Goal: Navigation & Orientation: Locate item on page

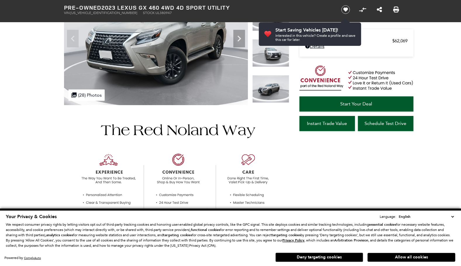
scroll to position [111, 0]
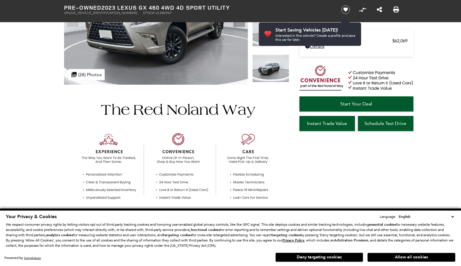
click at [453, 218] on select "English Spanish / Español English / United Kingdom Korean / 한국어 Vietnamese / Ti…" at bounding box center [427, 217] width 58 height 6
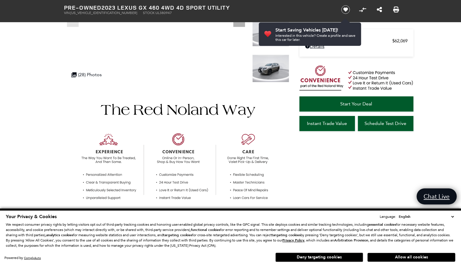
click at [430, 259] on button "Allow all cookies" at bounding box center [412, 257] width 88 height 9
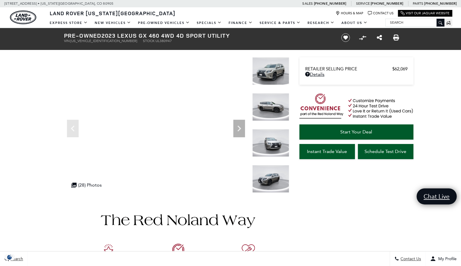
scroll to position [0, 0]
click at [112, 180] on div ".cls-1, .cls-3 { fill: #c50033; } .cls-1 { clip-rule: evenodd; } .cls-2 { clip-…" at bounding box center [93, 185] width 51 height 11
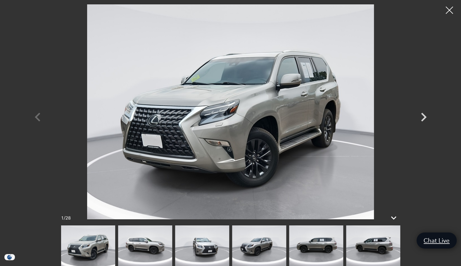
click at [427, 119] on icon "Next" at bounding box center [424, 118] width 18 height 18
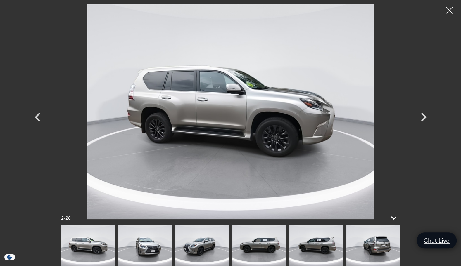
click at [423, 121] on icon "Next" at bounding box center [424, 118] width 18 height 18
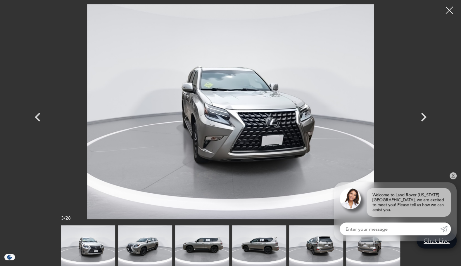
click at [423, 121] on icon "Next" at bounding box center [424, 118] width 18 height 18
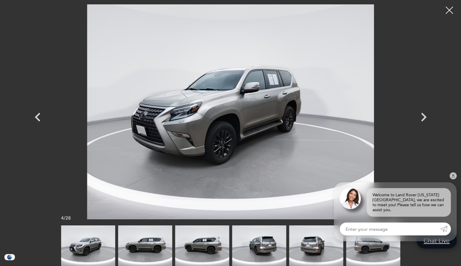
click at [424, 119] on icon "Next" at bounding box center [424, 117] width 6 height 9
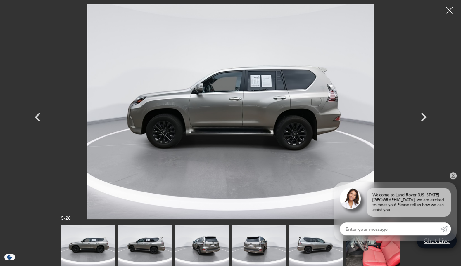
click at [422, 121] on icon "Next" at bounding box center [424, 117] width 6 height 9
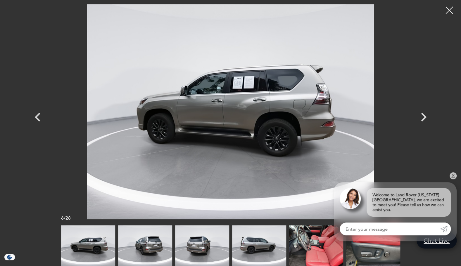
click at [421, 119] on icon "Next" at bounding box center [424, 118] width 18 height 18
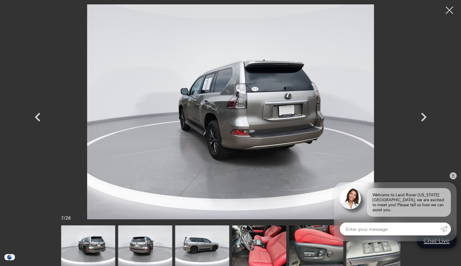
click at [422, 122] on icon "Next" at bounding box center [424, 118] width 18 height 18
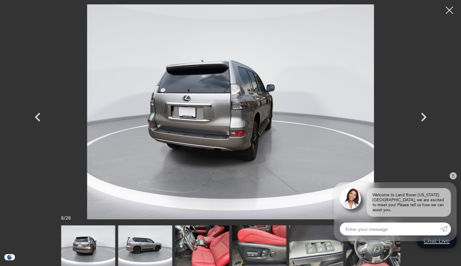
click at [422, 125] on icon "Next" at bounding box center [424, 118] width 18 height 18
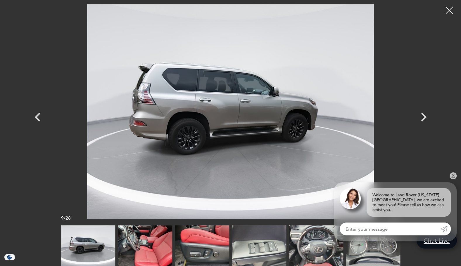
click at [424, 122] on icon "Next" at bounding box center [424, 118] width 18 height 18
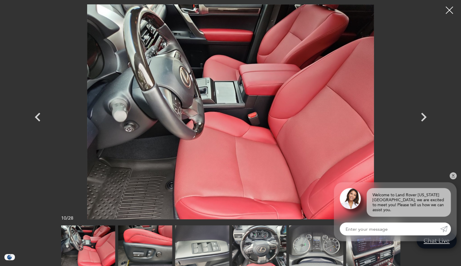
click at [423, 121] on icon "Next" at bounding box center [424, 117] width 6 height 9
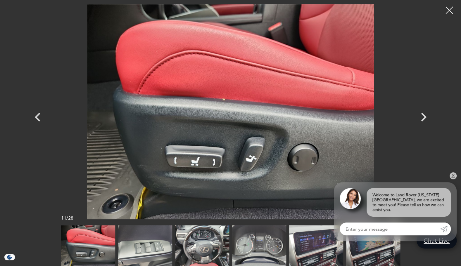
click at [423, 119] on icon "Next" at bounding box center [424, 117] width 6 height 9
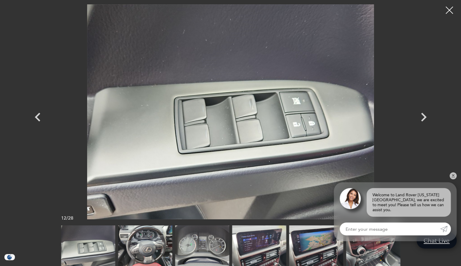
click at [425, 120] on icon "Next" at bounding box center [424, 118] width 18 height 18
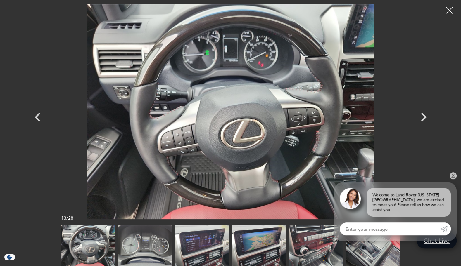
click at [424, 118] on icon "Next" at bounding box center [424, 117] width 6 height 9
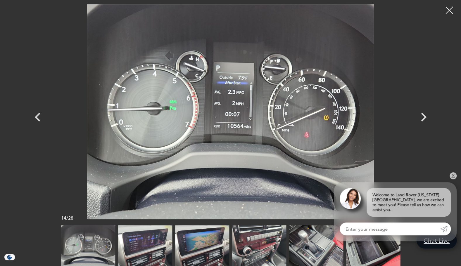
click at [425, 121] on icon "Next" at bounding box center [424, 118] width 18 height 18
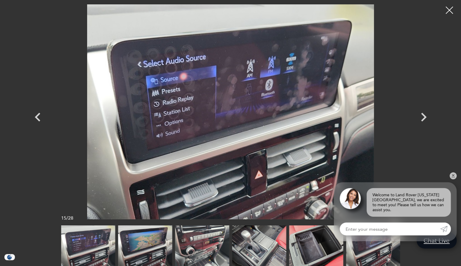
click at [425, 123] on icon "Next" at bounding box center [424, 118] width 18 height 18
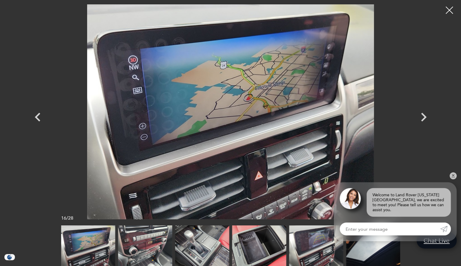
click at [425, 121] on icon "Next" at bounding box center [424, 118] width 18 height 18
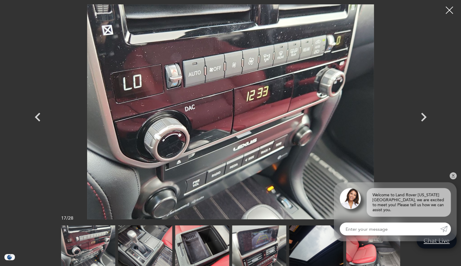
click at [424, 122] on icon "Next" at bounding box center [424, 118] width 18 height 18
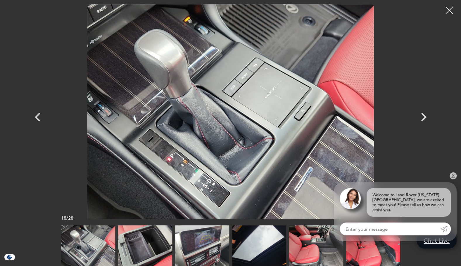
click at [424, 121] on icon "Next" at bounding box center [424, 118] width 18 height 18
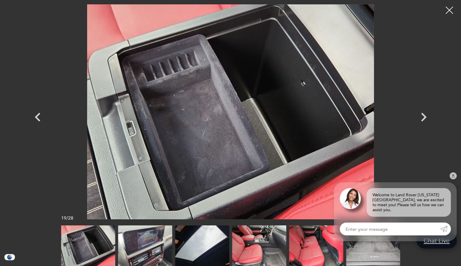
click at [424, 121] on icon "Next" at bounding box center [424, 118] width 18 height 18
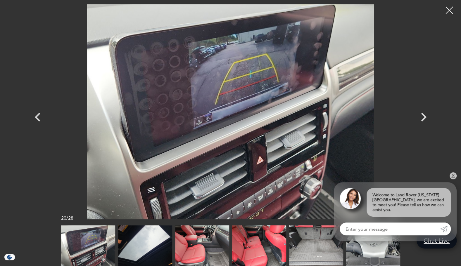
click at [424, 121] on icon "Next" at bounding box center [424, 118] width 18 height 18
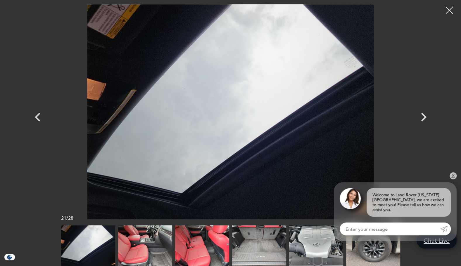
click at [422, 119] on icon "Next" at bounding box center [424, 118] width 18 height 18
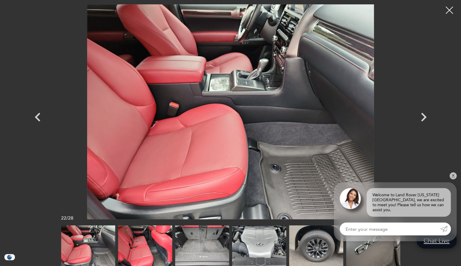
click at [423, 123] on icon "Next" at bounding box center [424, 118] width 18 height 18
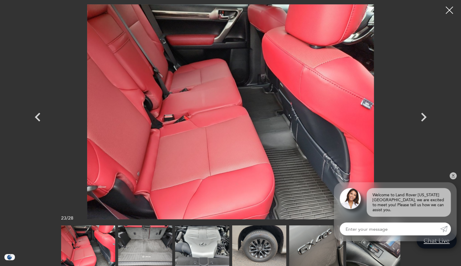
click at [448, 12] on div at bounding box center [449, 10] width 15 height 15
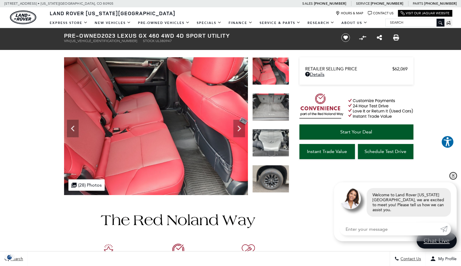
click at [453, 180] on link "✕" at bounding box center [453, 176] width 7 height 7
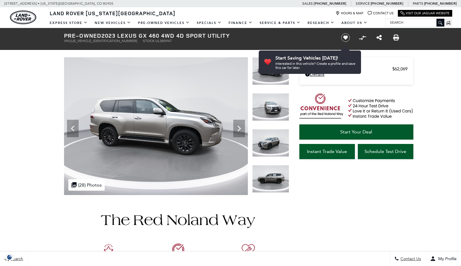
click at [238, 130] on icon "Next" at bounding box center [239, 129] width 12 height 12
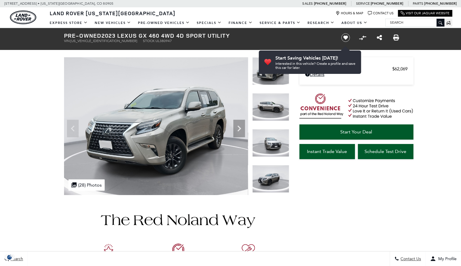
click at [241, 131] on icon "Next" at bounding box center [239, 129] width 12 height 12
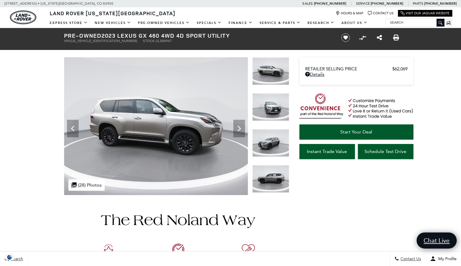
click at [235, 129] on icon "Next" at bounding box center [239, 129] width 12 height 12
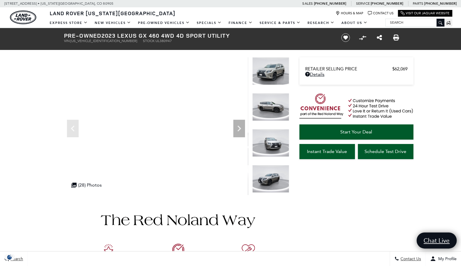
click at [238, 130] on icon "Next" at bounding box center [240, 129] width 4 height 6
click at [240, 130] on icon "Next" at bounding box center [239, 129] width 12 height 12
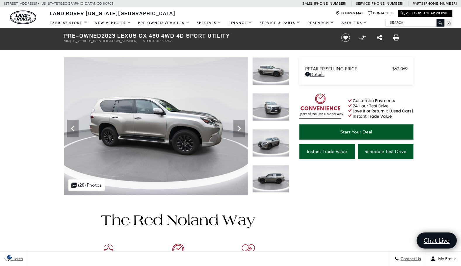
click at [241, 131] on icon "Next" at bounding box center [239, 129] width 12 height 12
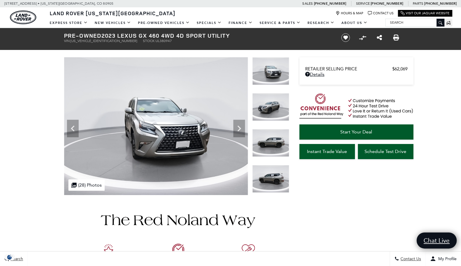
click at [239, 131] on icon "Next" at bounding box center [239, 129] width 12 height 12
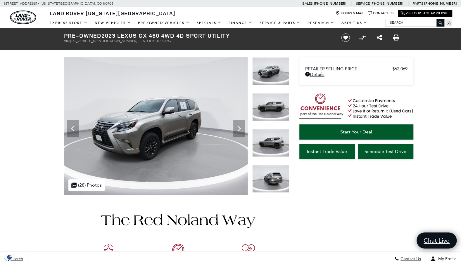
click at [243, 130] on icon "Next" at bounding box center [239, 129] width 12 height 12
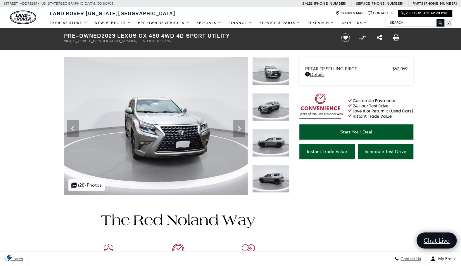
click at [241, 132] on icon "Next" at bounding box center [239, 129] width 12 height 12
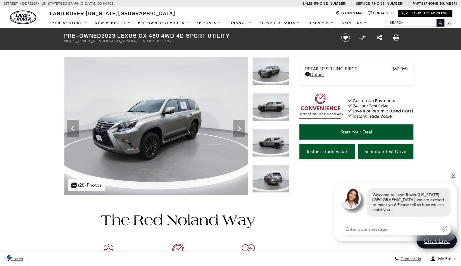
click at [237, 128] on icon "Next" at bounding box center [239, 129] width 12 height 12
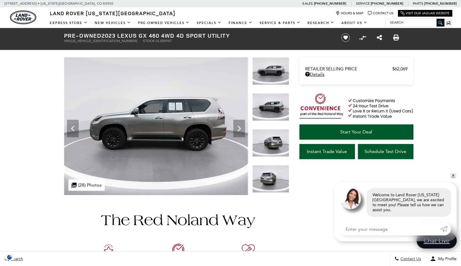
click at [233, 128] on icon "Next" at bounding box center [239, 129] width 12 height 12
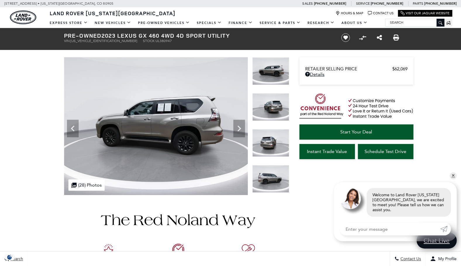
scroll to position [4, 0]
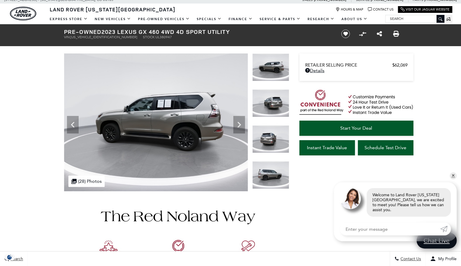
click at [238, 127] on icon "Next" at bounding box center [240, 125] width 4 height 6
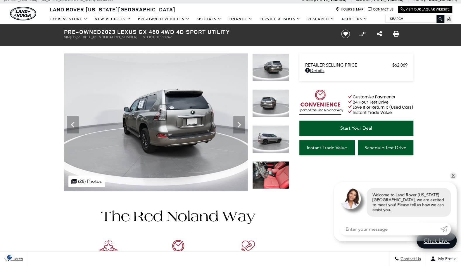
click at [236, 129] on icon "Next" at bounding box center [239, 125] width 12 height 12
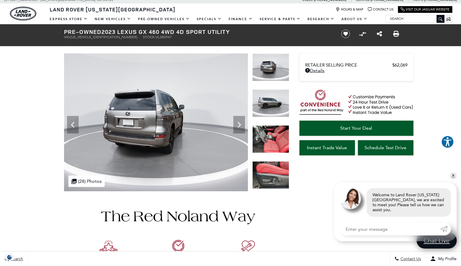
click at [239, 129] on icon "Next" at bounding box center [239, 125] width 12 height 12
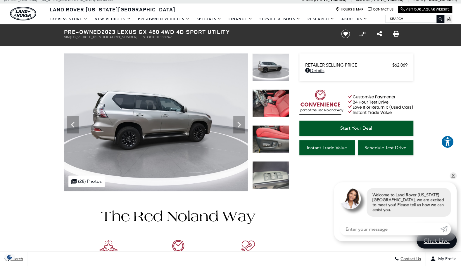
click at [235, 125] on icon "Next" at bounding box center [239, 125] width 12 height 12
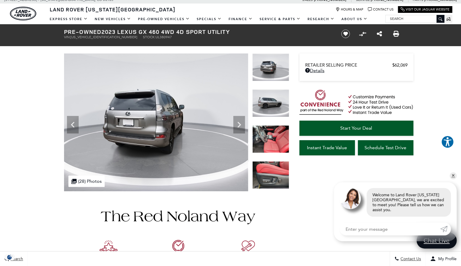
click at [237, 125] on icon "Next" at bounding box center [239, 125] width 12 height 12
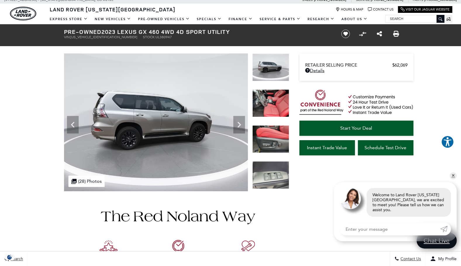
click at [240, 125] on icon "Next" at bounding box center [240, 125] width 4 height 6
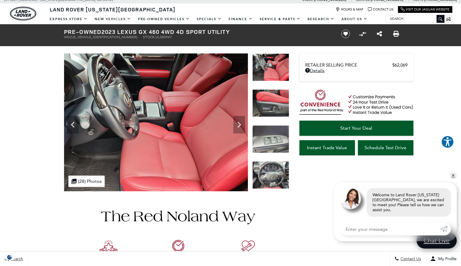
click at [238, 126] on icon "Next" at bounding box center [239, 125] width 12 height 12
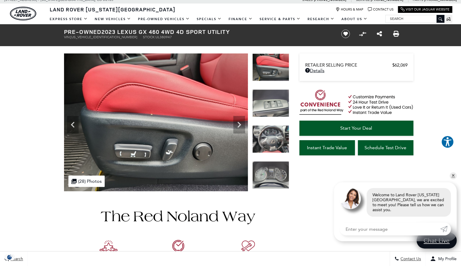
click at [240, 126] on icon "Next" at bounding box center [239, 125] width 12 height 12
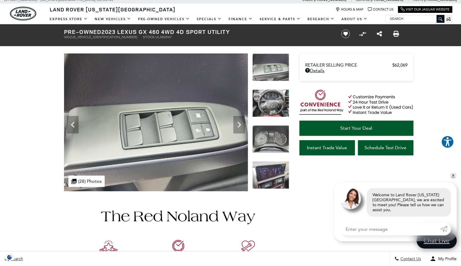
click at [238, 125] on icon "Next" at bounding box center [239, 125] width 12 height 12
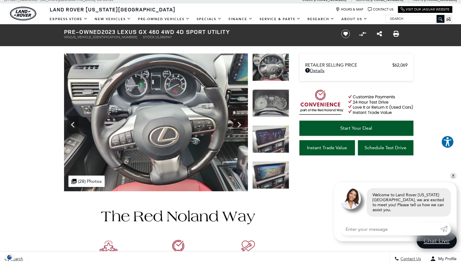
click at [240, 130] on icon "Next" at bounding box center [239, 125] width 12 height 12
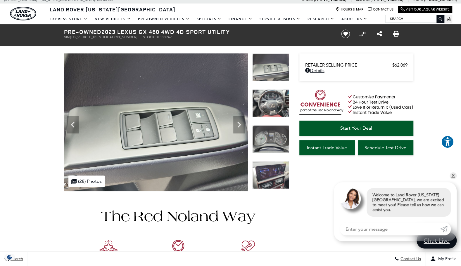
click at [238, 128] on icon "Next" at bounding box center [239, 125] width 12 height 12
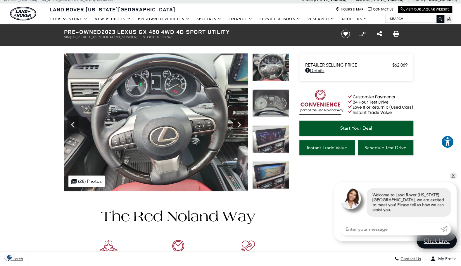
click at [236, 126] on icon "Next" at bounding box center [239, 125] width 12 height 12
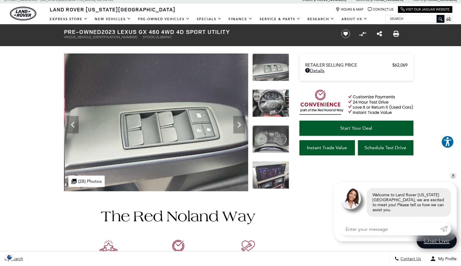
click at [241, 127] on icon "Next" at bounding box center [239, 125] width 12 height 12
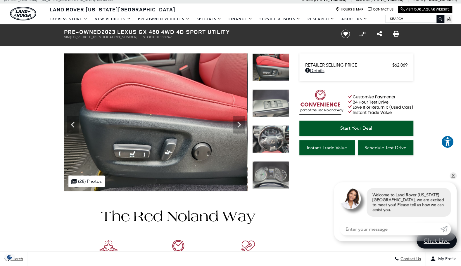
click at [240, 124] on icon "Next" at bounding box center [239, 125] width 12 height 12
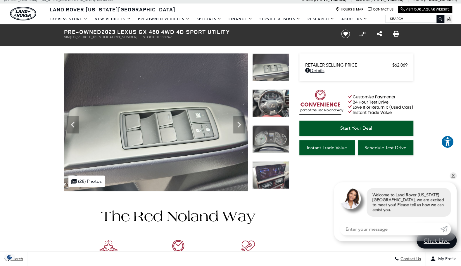
click at [239, 125] on icon "Next" at bounding box center [240, 125] width 4 height 6
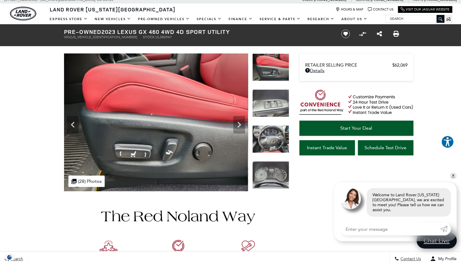
click at [237, 126] on icon "Next" at bounding box center [239, 125] width 12 height 12
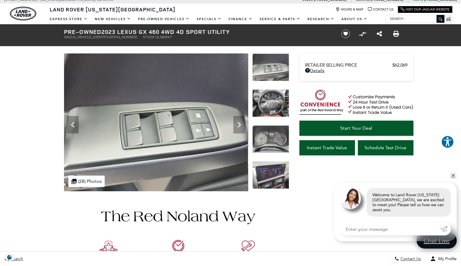
click at [238, 123] on icon "Next" at bounding box center [239, 125] width 12 height 12
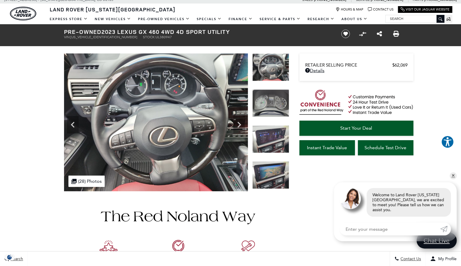
click at [238, 123] on icon "Next" at bounding box center [239, 125] width 12 height 12
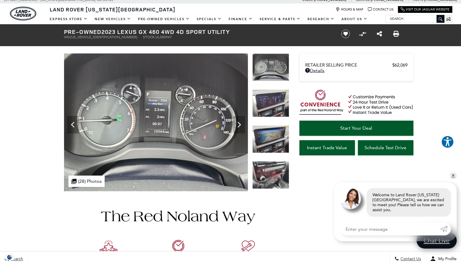
click at [238, 123] on icon "Next" at bounding box center [239, 125] width 12 height 12
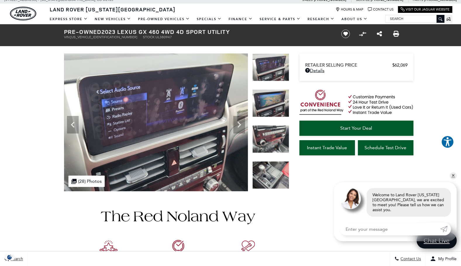
click at [238, 123] on icon "Next" at bounding box center [239, 125] width 12 height 12
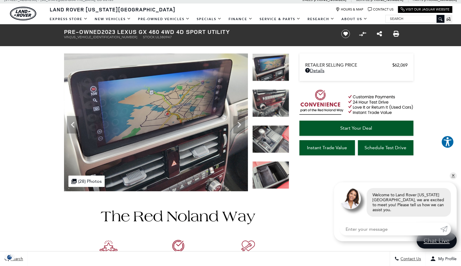
click at [238, 123] on icon "Next" at bounding box center [239, 125] width 12 height 12
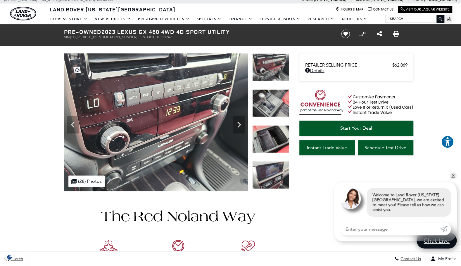
click at [238, 123] on icon "Next" at bounding box center [239, 125] width 12 height 12
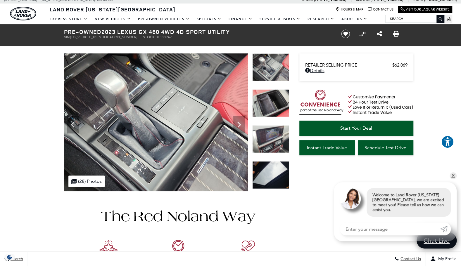
click at [238, 123] on icon "Next" at bounding box center [239, 125] width 12 height 12
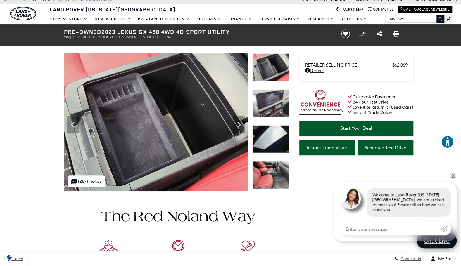
click at [238, 123] on icon "Next" at bounding box center [239, 125] width 12 height 12
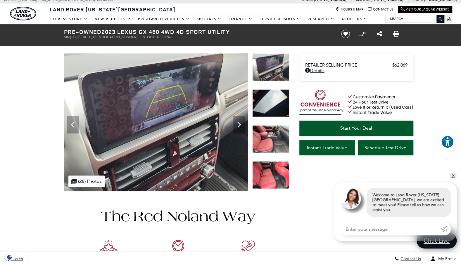
click at [238, 123] on icon "Next" at bounding box center [239, 125] width 12 height 12
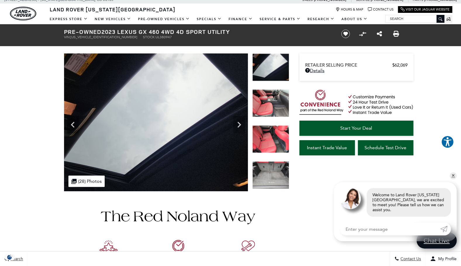
click at [238, 123] on icon "Next" at bounding box center [239, 125] width 12 height 12
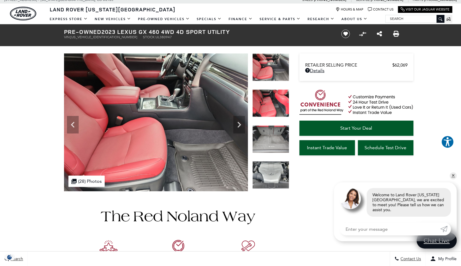
click at [238, 123] on icon "Next" at bounding box center [239, 125] width 12 height 12
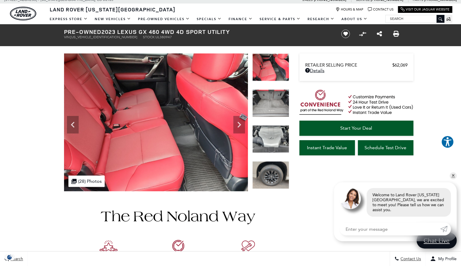
click at [238, 123] on icon "Next" at bounding box center [239, 125] width 12 height 12
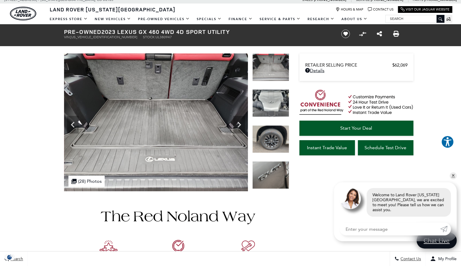
click at [238, 123] on icon "Next" at bounding box center [239, 125] width 12 height 12
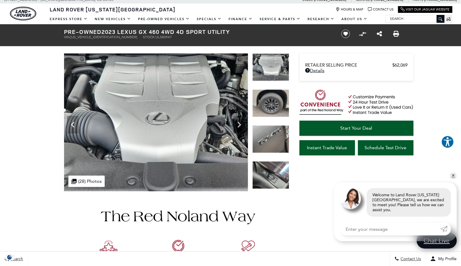
click at [238, 123] on icon "Next" at bounding box center [239, 125] width 12 height 12
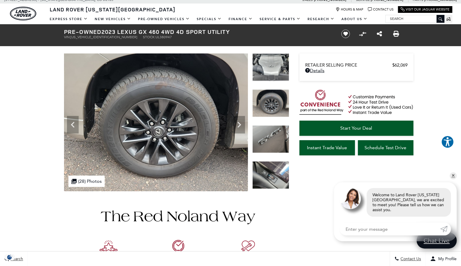
click at [238, 123] on icon "Next" at bounding box center [239, 125] width 12 height 12
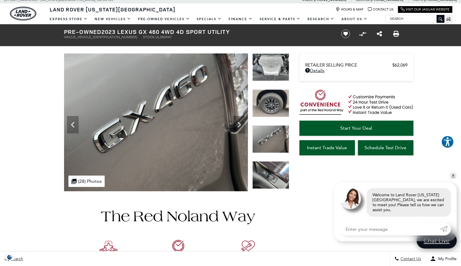
click at [238, 123] on icon "Next" at bounding box center [239, 125] width 12 height 12
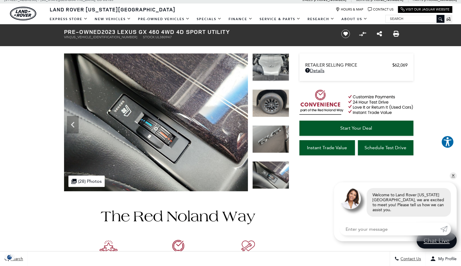
click at [238, 123] on img at bounding box center [156, 123] width 184 height 138
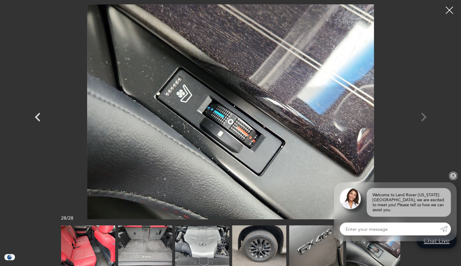
click at [453, 180] on link "✕" at bounding box center [453, 176] width 7 height 7
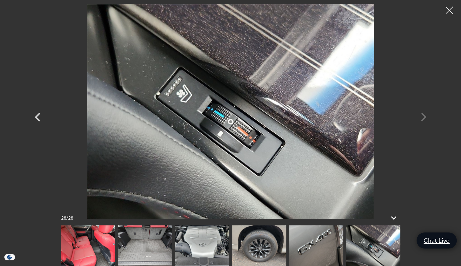
click at [448, 8] on div at bounding box center [449, 10] width 15 height 15
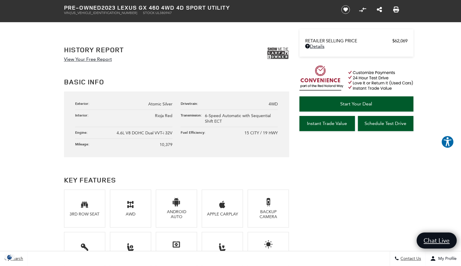
scroll to position [304, 0]
